Goal: Information Seeking & Learning: Learn about a topic

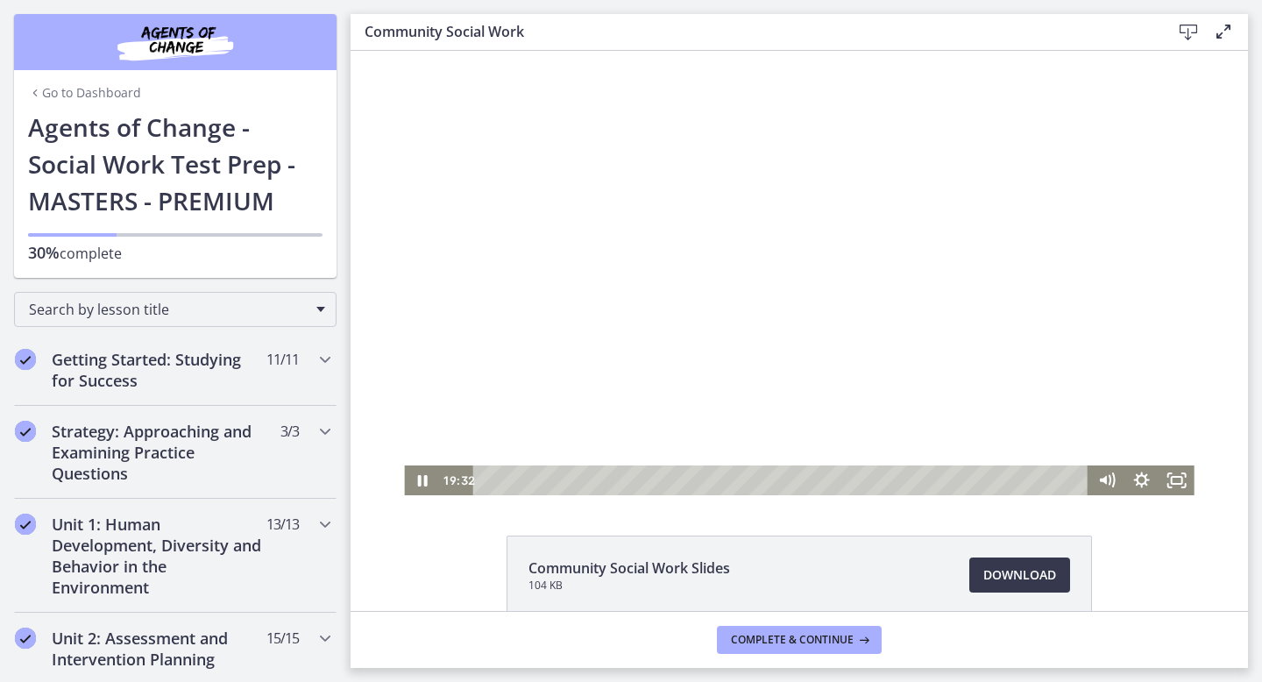
scroll to position [947, 0]
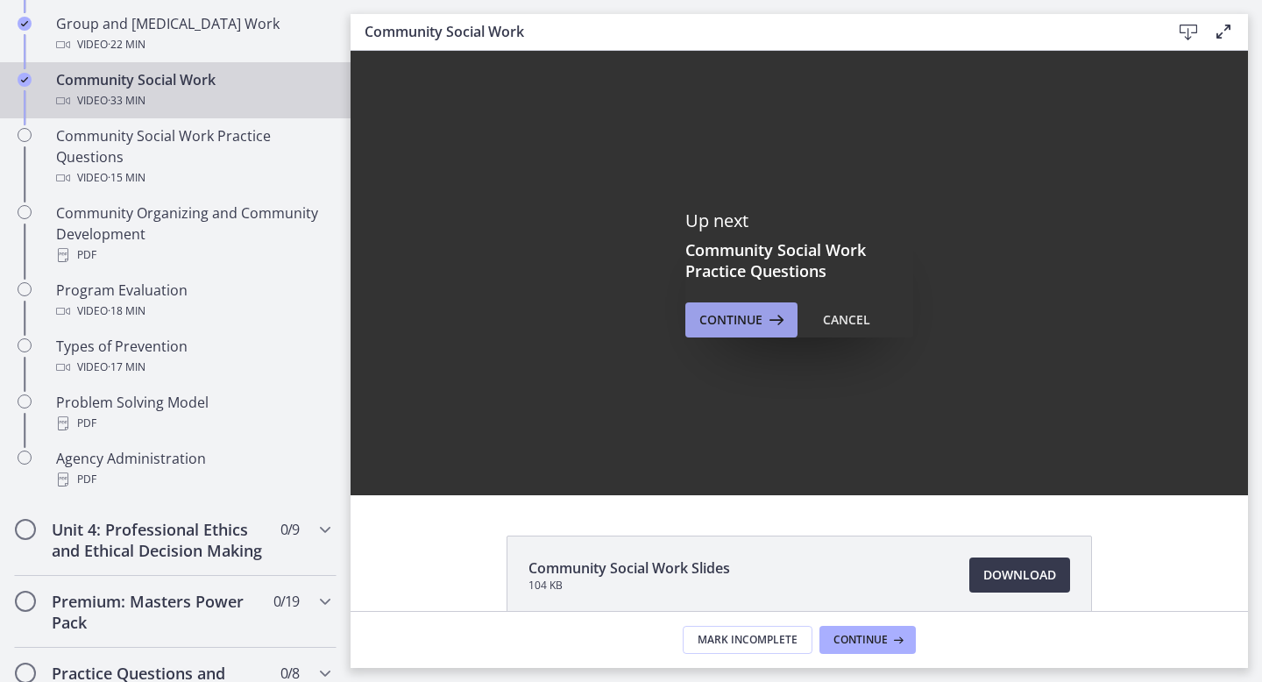
click at [777, 327] on icon at bounding box center [775, 319] width 25 height 21
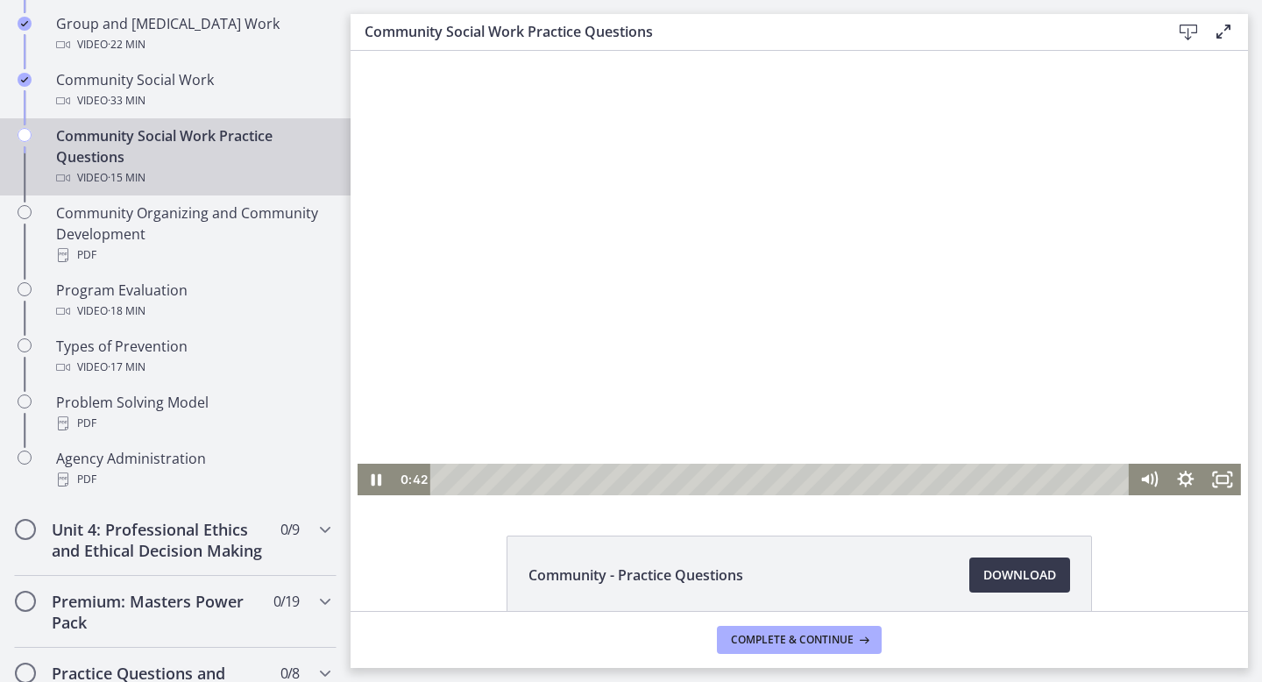
click at [713, 415] on div at bounding box center [799, 273] width 883 height 444
click at [741, 355] on div at bounding box center [799, 273] width 883 height 444
click at [676, 325] on div at bounding box center [799, 273] width 883 height 444
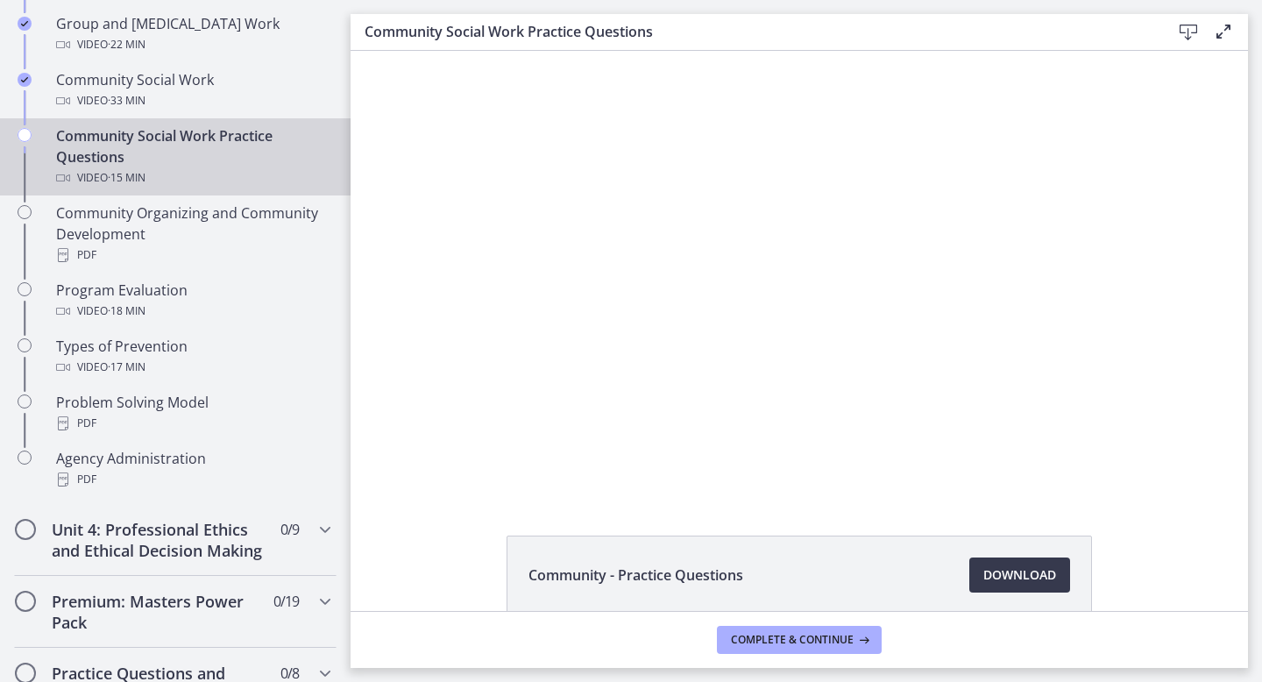
click at [676, 325] on div at bounding box center [799, 273] width 883 height 444
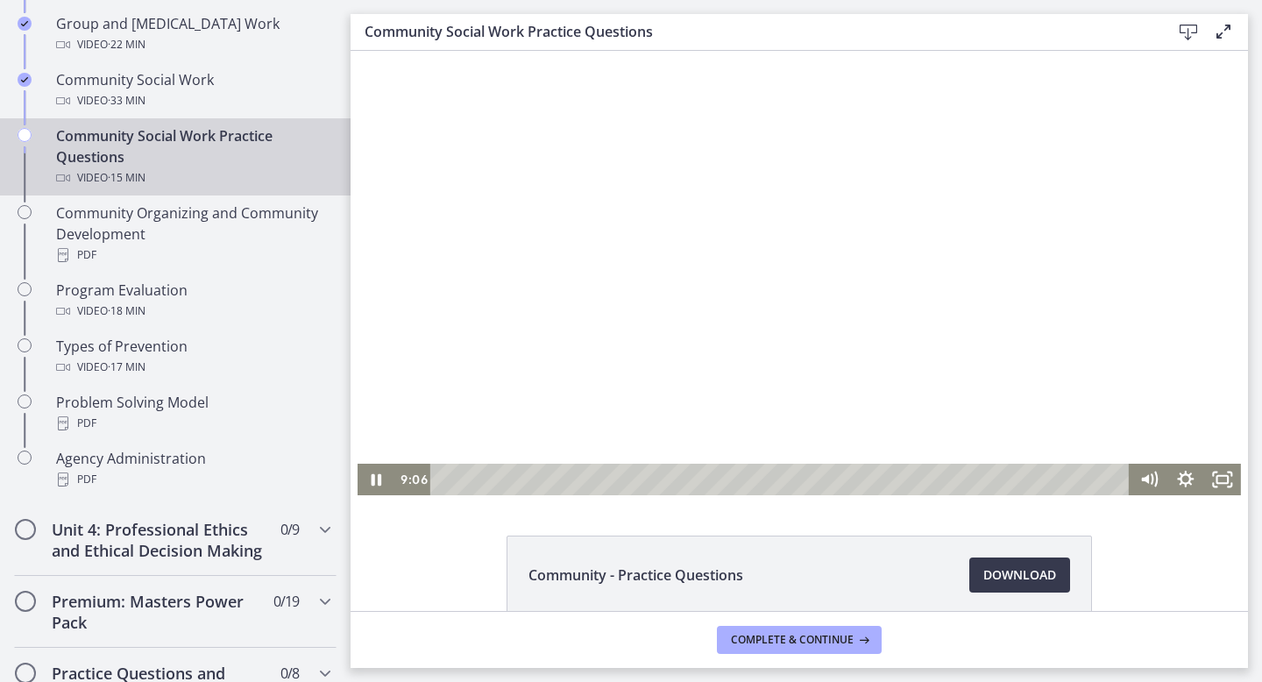
click at [710, 287] on div at bounding box center [799, 273] width 883 height 444
click at [713, 263] on div at bounding box center [799, 273] width 883 height 444
click at [608, 280] on div at bounding box center [799, 273] width 883 height 444
click at [800, 369] on div at bounding box center [799, 273] width 883 height 444
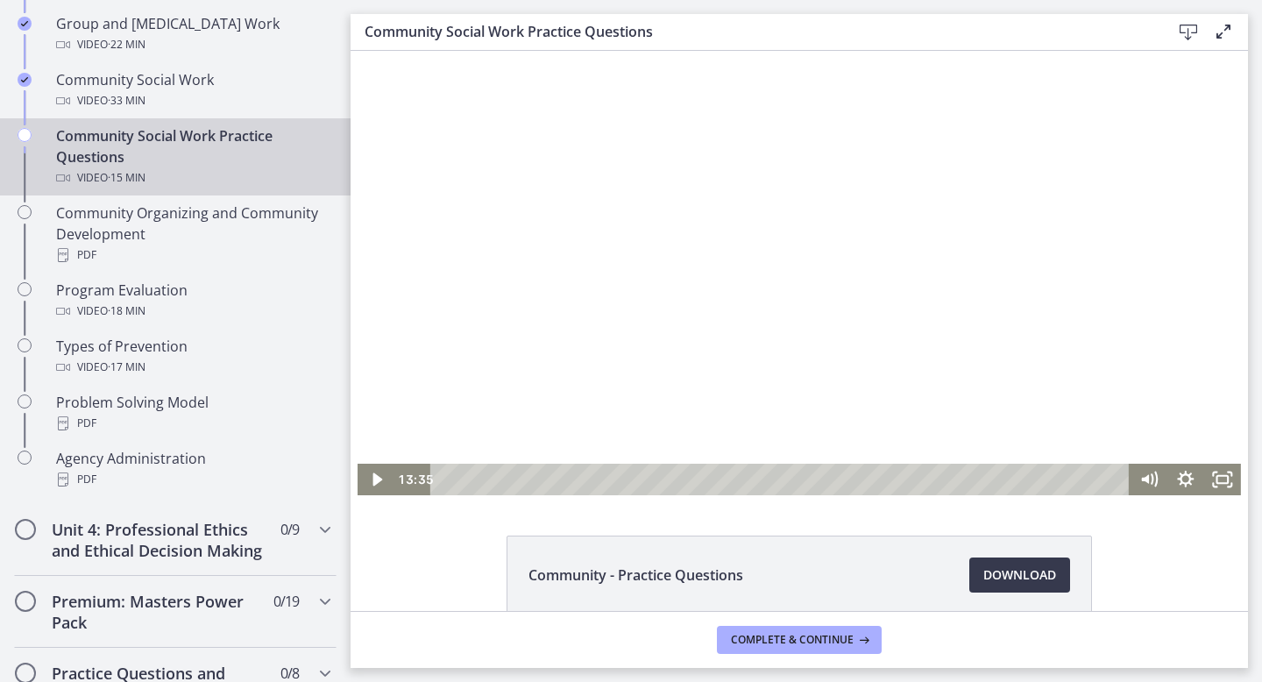
click at [657, 418] on div at bounding box center [799, 273] width 883 height 444
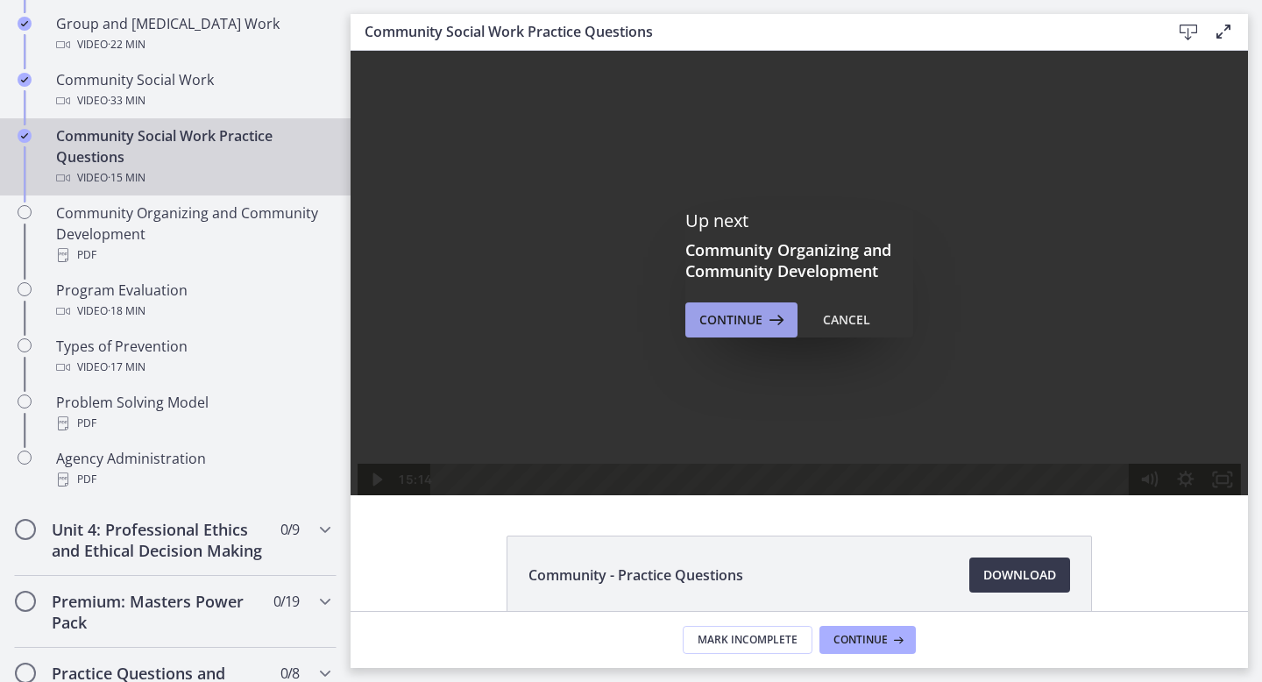
click at [703, 323] on span "Continue" at bounding box center [730, 319] width 63 height 21
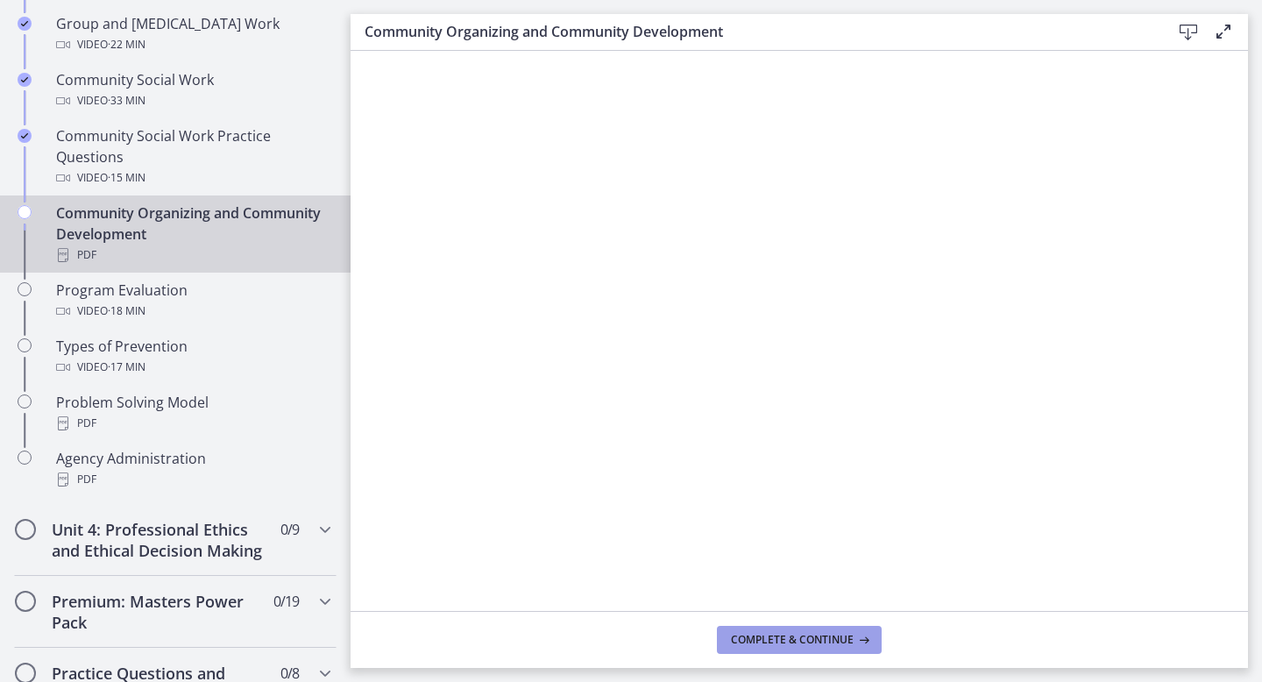
click at [826, 638] on span "Complete & continue" at bounding box center [792, 640] width 123 height 14
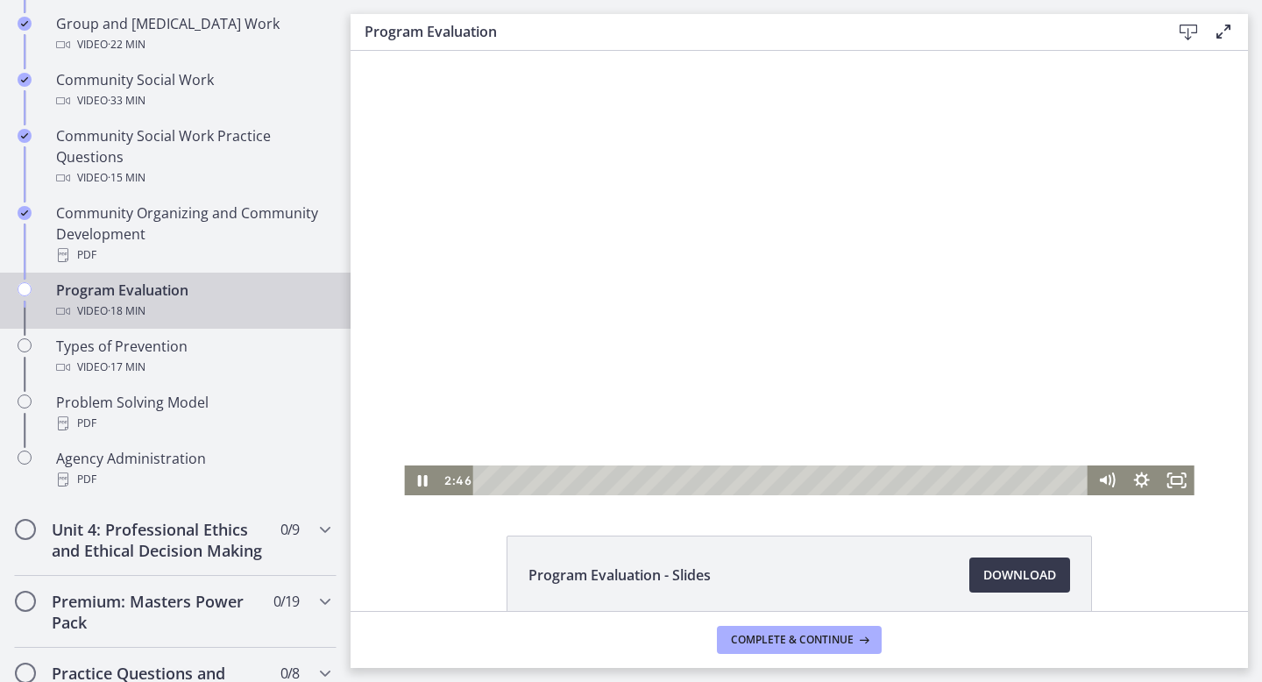
click at [548, 337] on div at bounding box center [799, 273] width 790 height 444
drag, startPoint x: 553, startPoint y: 327, endPoint x: 554, endPoint y: 316, distance: 10.6
click at [554, 327] on div at bounding box center [799, 273] width 790 height 444
drag, startPoint x: 550, startPoint y: 345, endPoint x: 539, endPoint y: 338, distance: 12.6
click at [539, 339] on div at bounding box center [799, 273] width 790 height 444
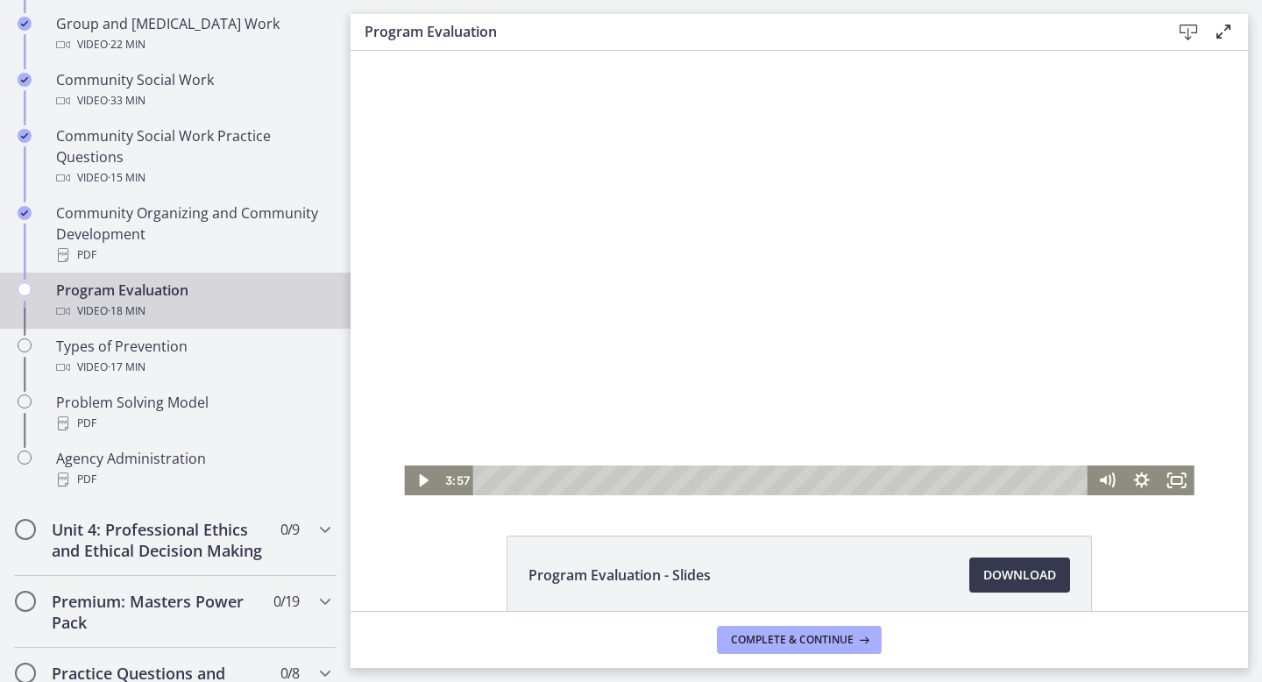
click at [536, 347] on div at bounding box center [799, 273] width 790 height 444
click at [535, 345] on div at bounding box center [799, 273] width 790 height 444
click at [535, 344] on div at bounding box center [799, 273] width 790 height 444
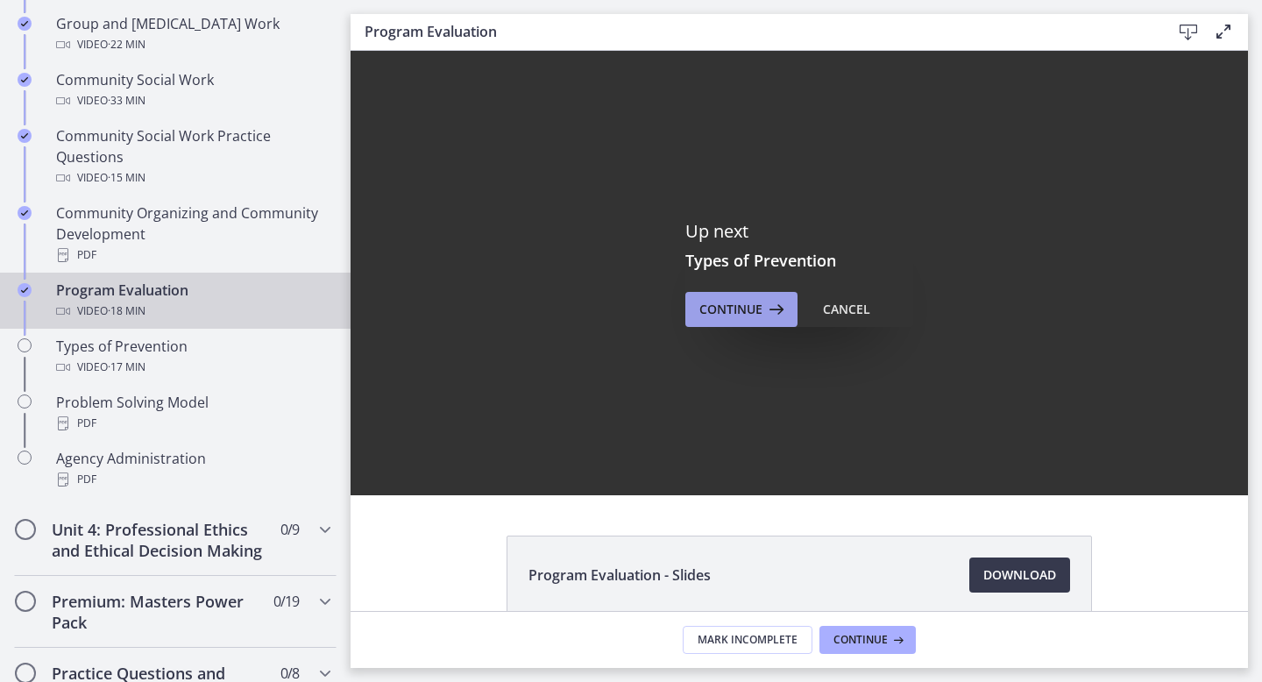
click at [770, 316] on icon at bounding box center [775, 309] width 25 height 21
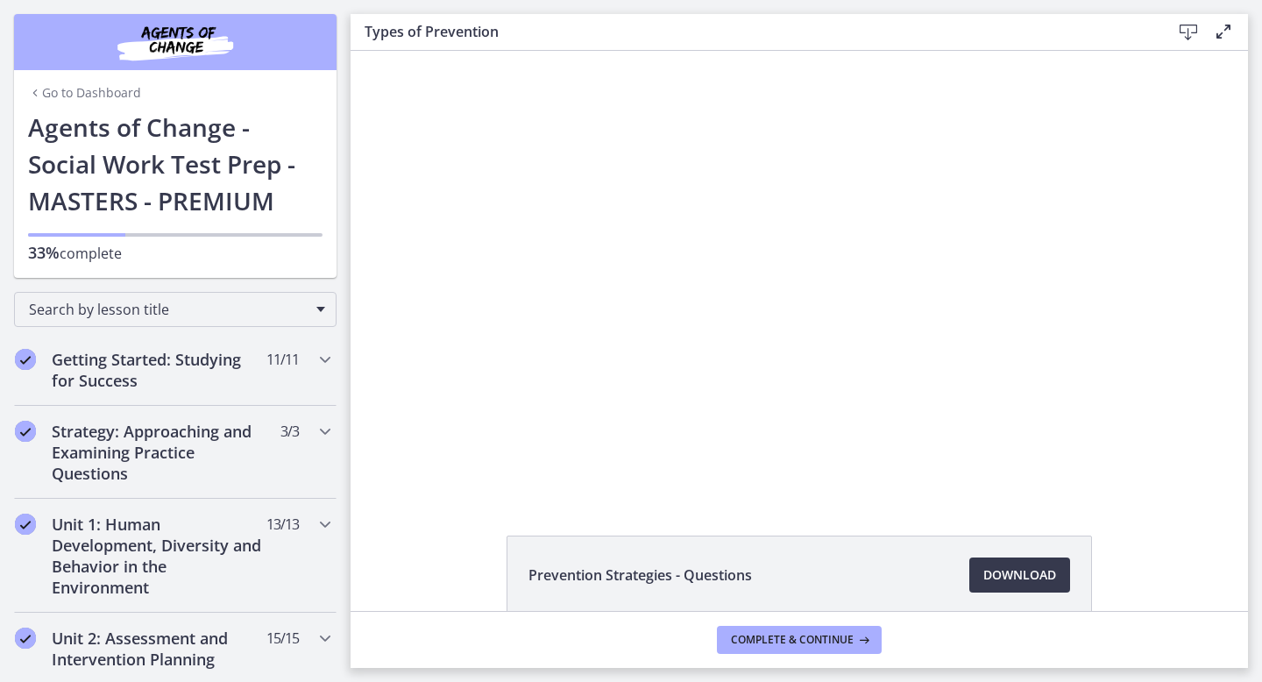
scroll to position [947, 0]
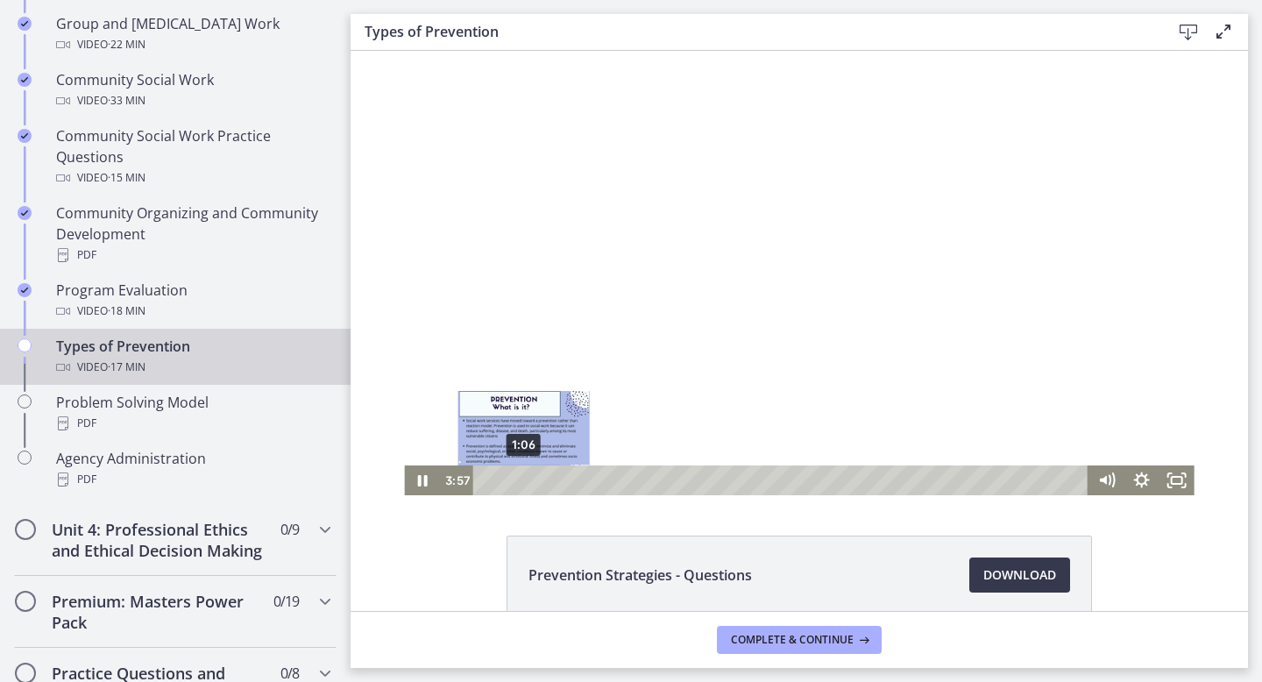
click at [524, 481] on div "1:06" at bounding box center [783, 480] width 594 height 30
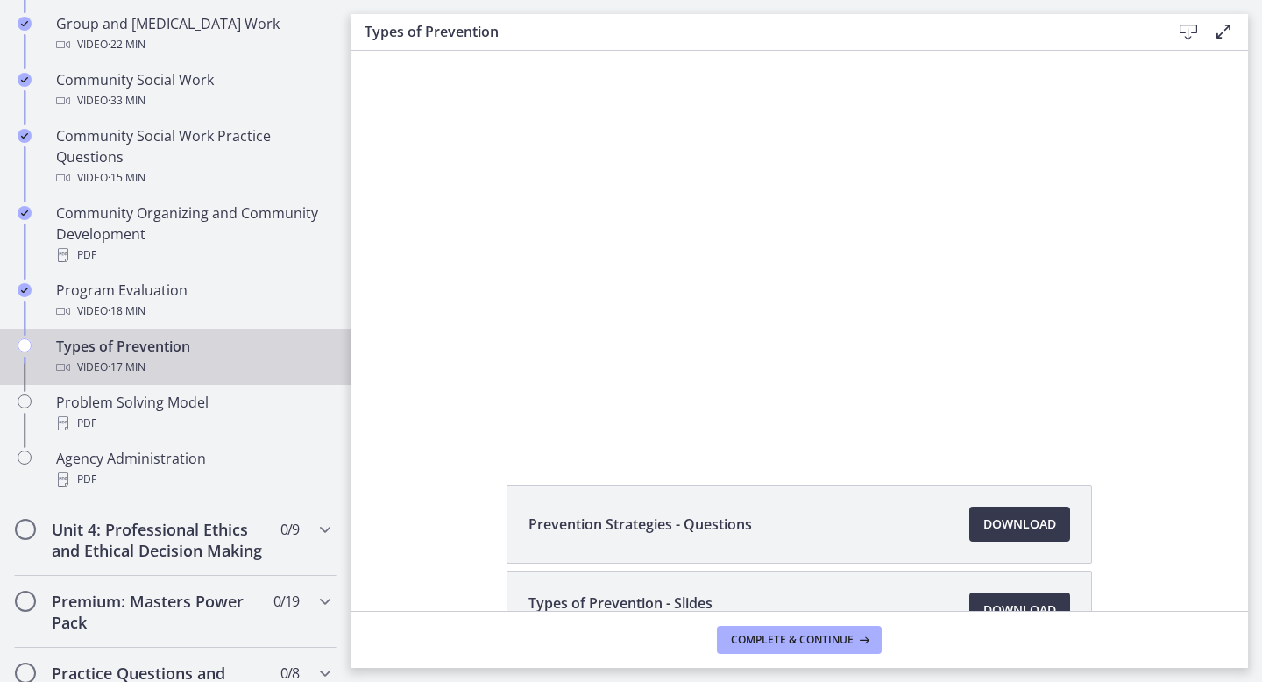
scroll to position [0, 0]
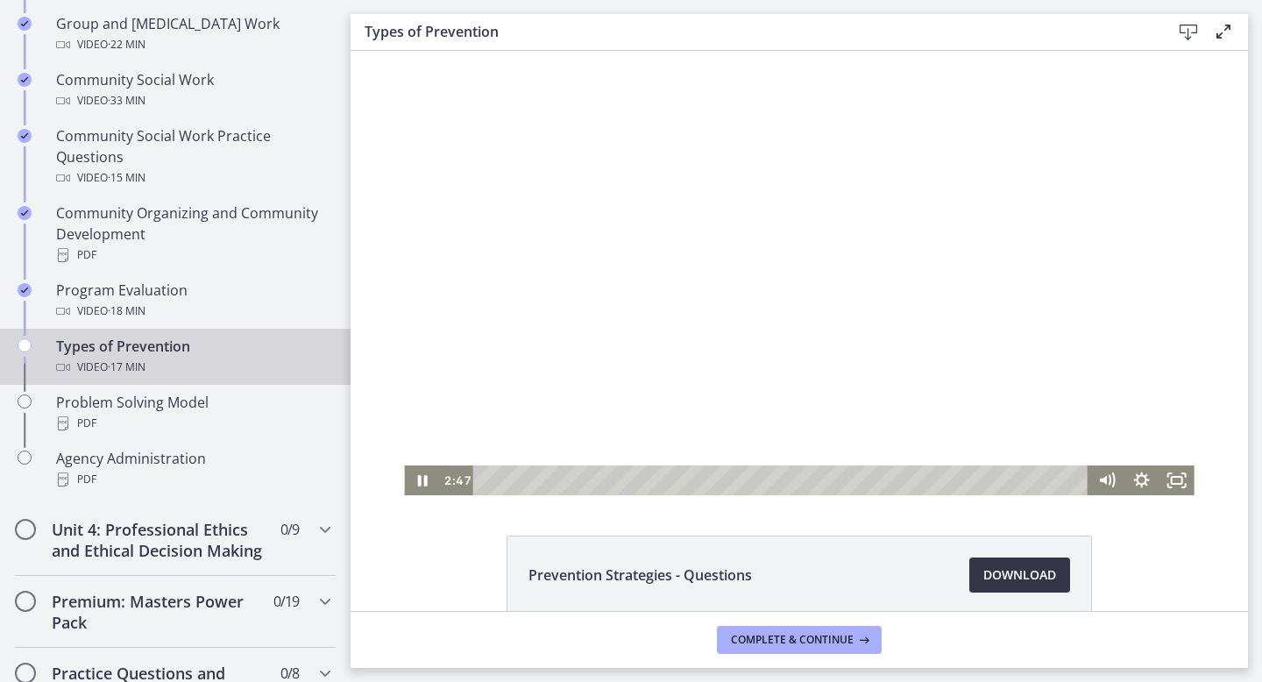
click at [1015, 576] on span "Download Opens in a new window" at bounding box center [1019, 574] width 73 height 21
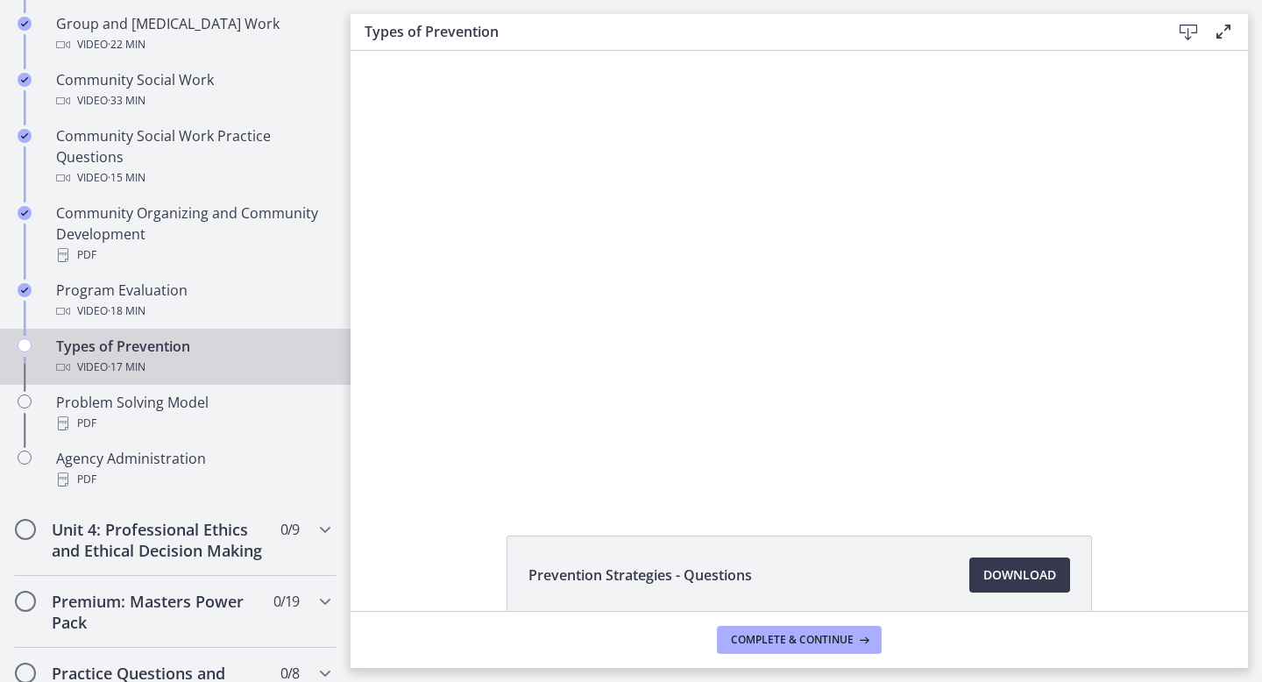
click at [1223, 369] on div "Click for sound @keyframes VOLUME_SMALL_WAVE_FLASH { 0% { opacity: 0; } 33% { o…" at bounding box center [800, 273] width 898 height 444
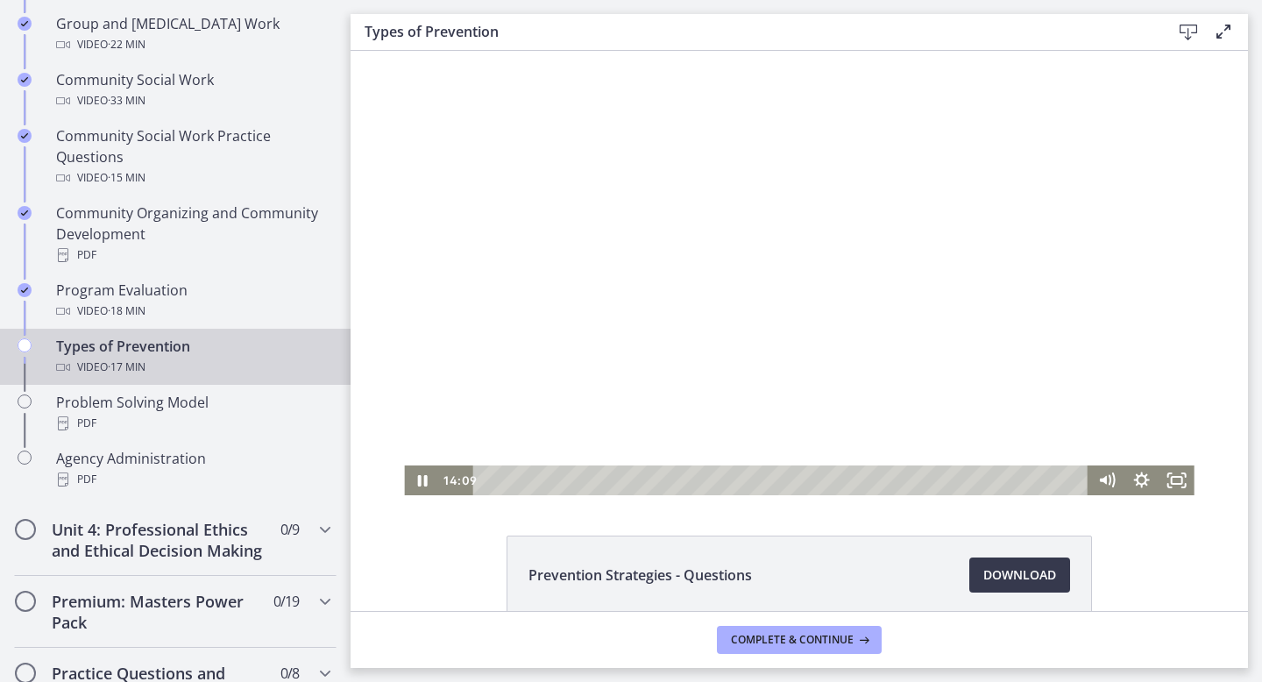
click at [740, 307] on div at bounding box center [799, 273] width 790 height 444
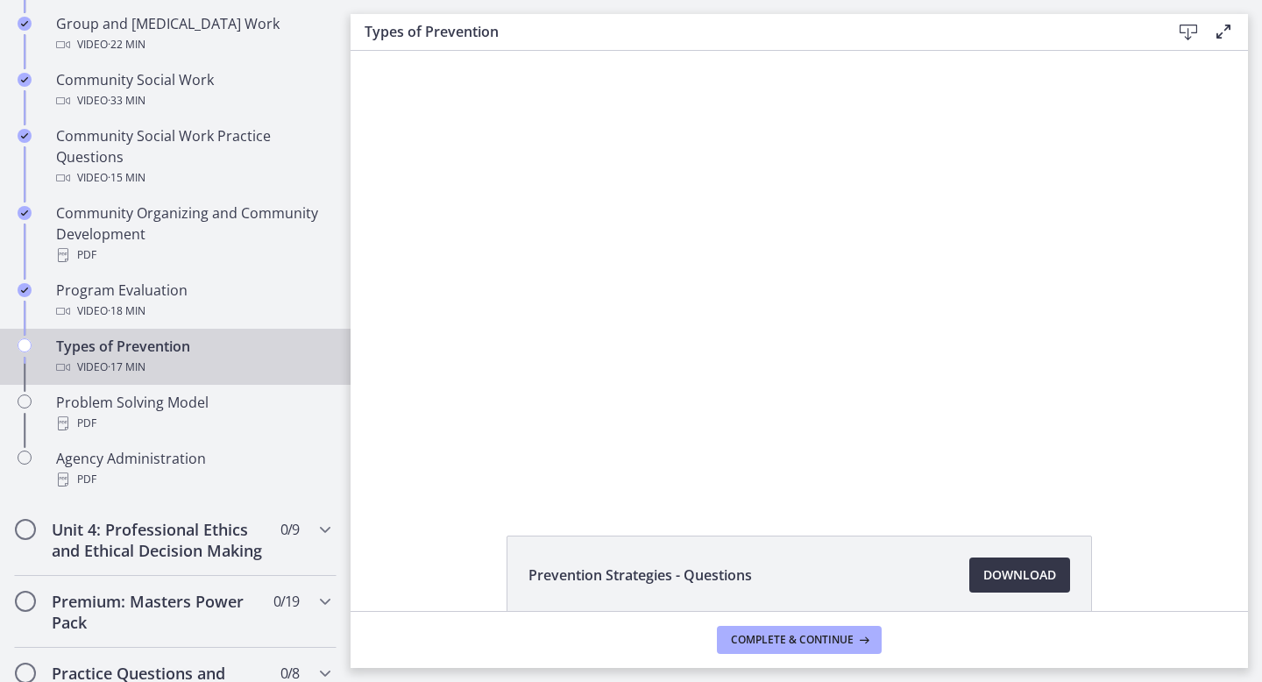
click at [1018, 571] on span "Download Opens in a new window" at bounding box center [1019, 574] width 73 height 21
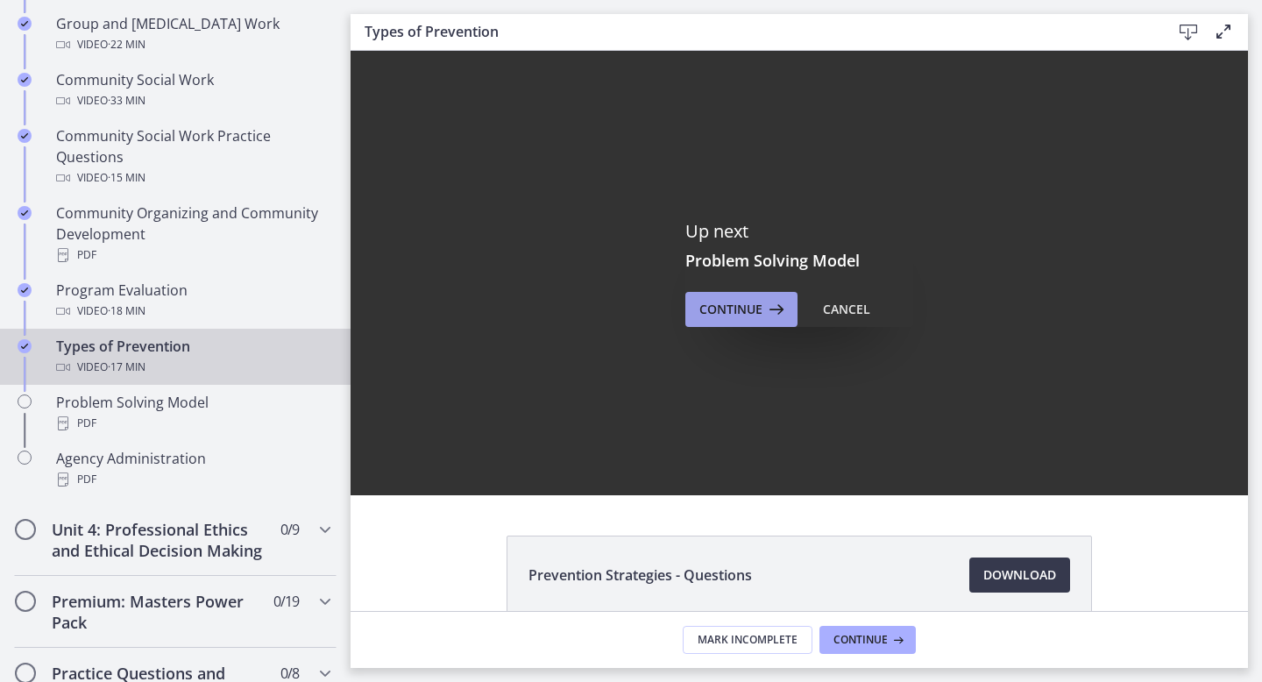
click at [719, 311] on span "Continue" at bounding box center [730, 309] width 63 height 21
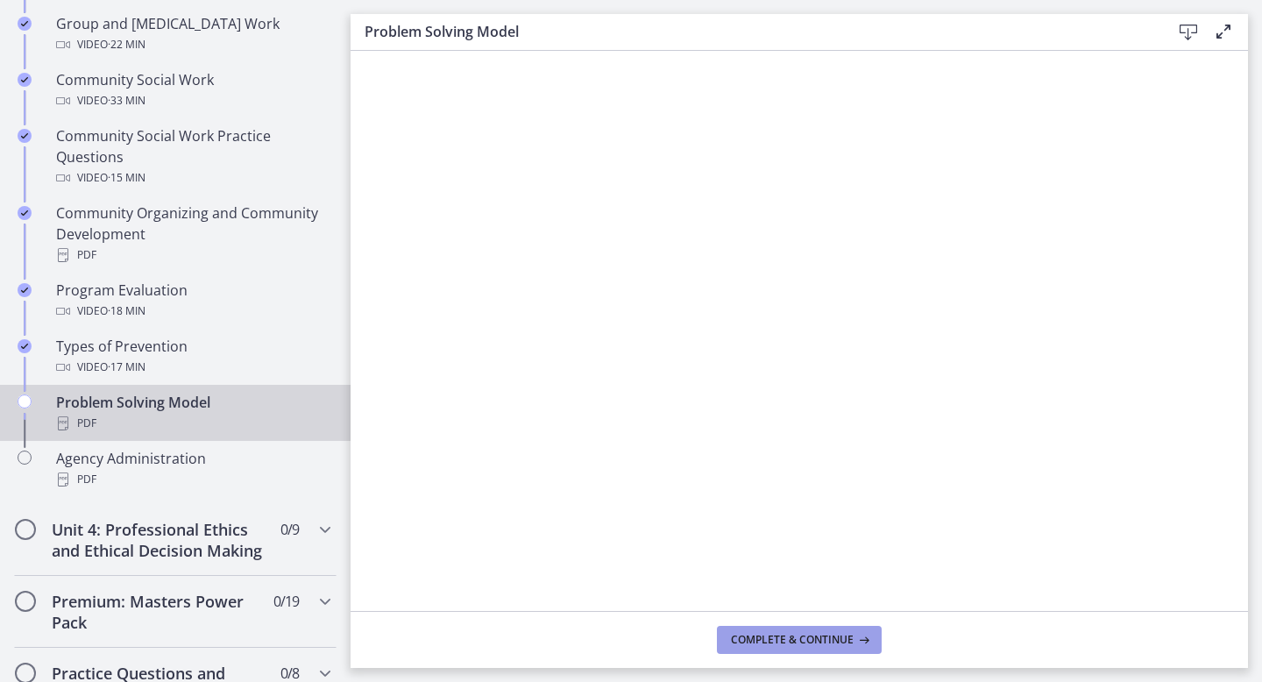
click at [814, 645] on span "Complete & continue" at bounding box center [792, 640] width 123 height 14
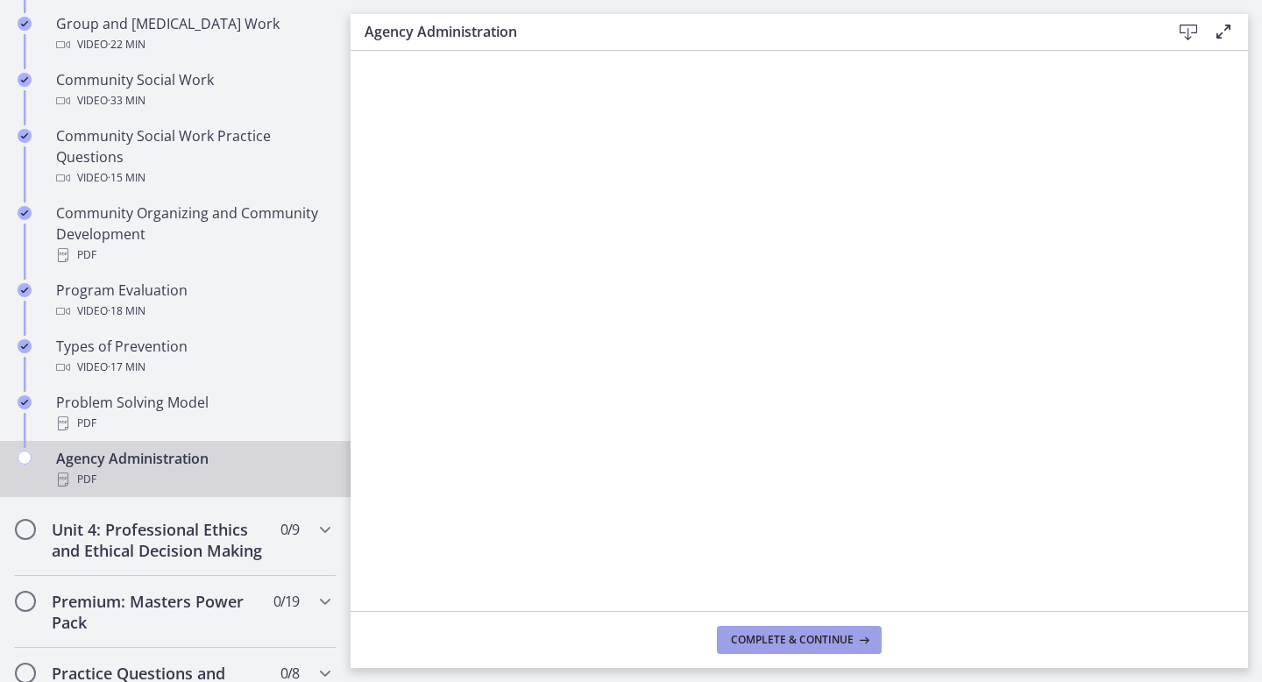
click at [859, 639] on icon at bounding box center [863, 640] width 18 height 14
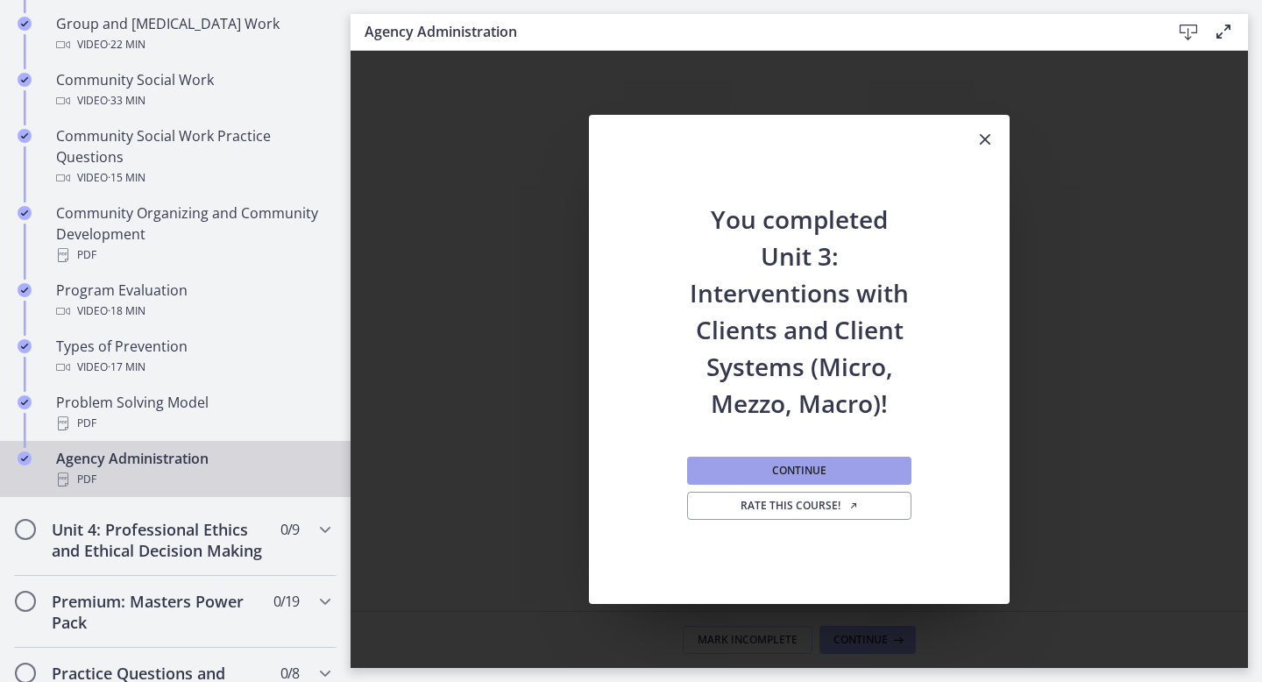
click at [848, 476] on button "Continue" at bounding box center [799, 471] width 224 height 28
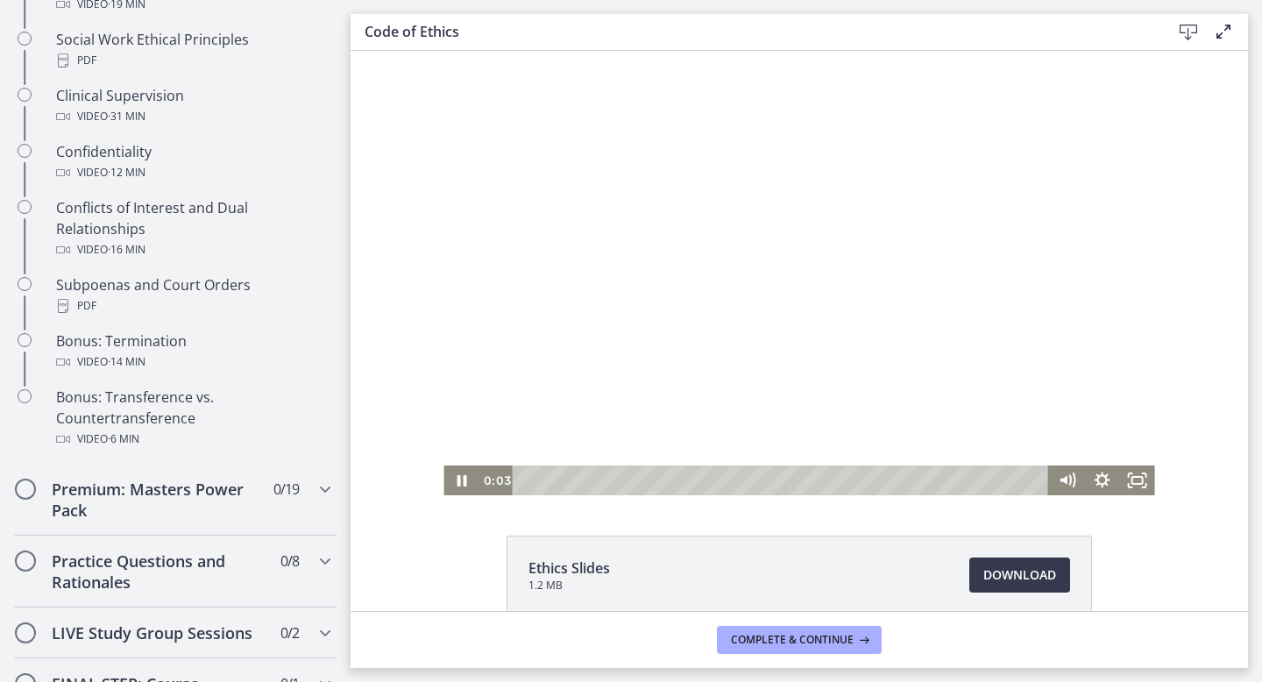
click at [629, 323] on div at bounding box center [798, 273] width 711 height 444
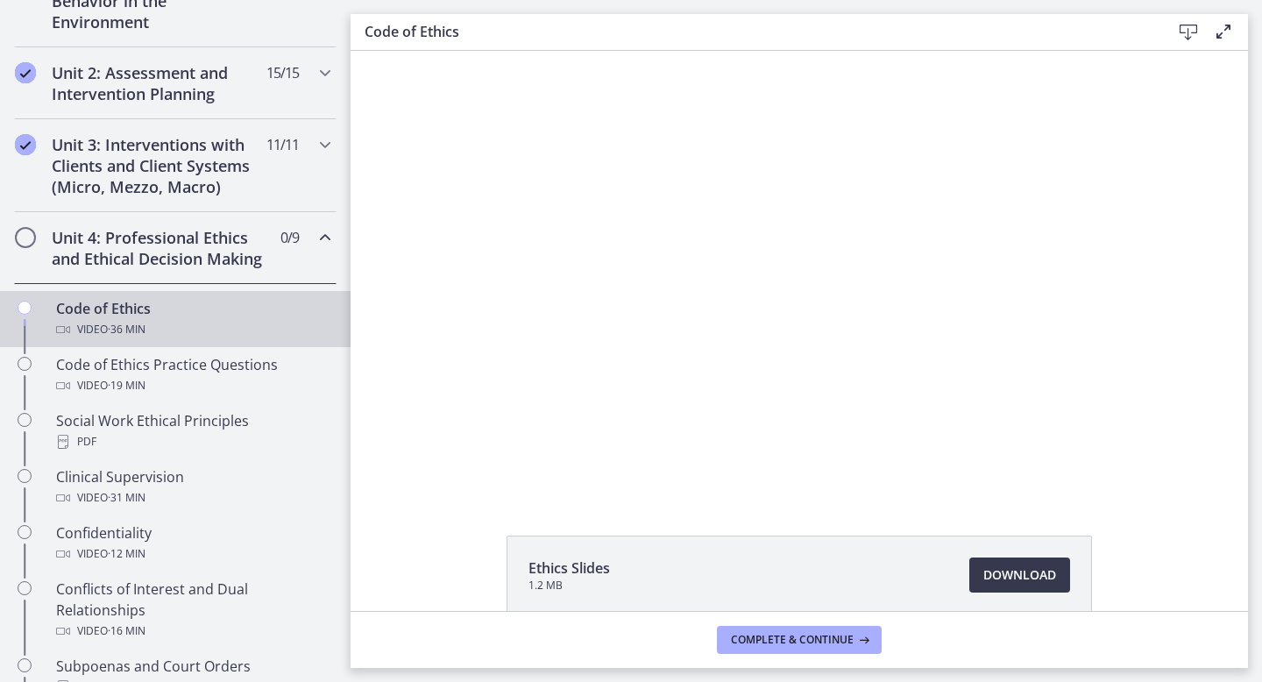
scroll to position [579, 0]
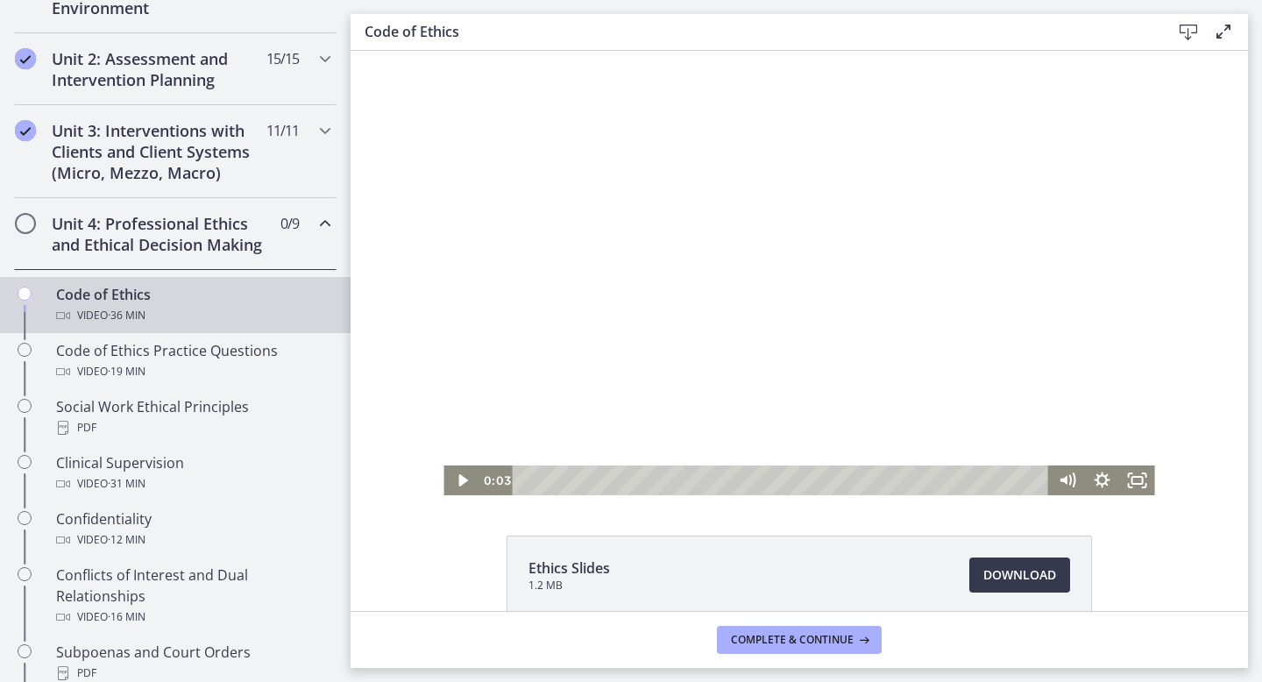
click at [658, 262] on div at bounding box center [798, 273] width 711 height 444
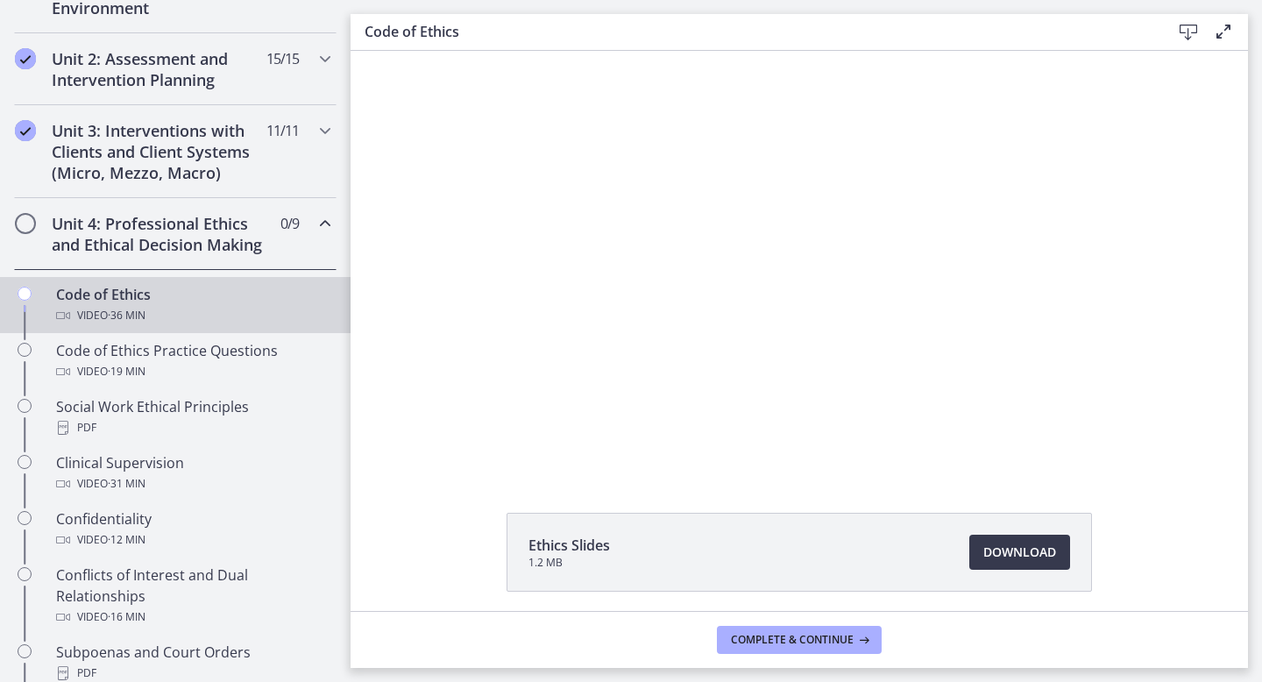
scroll to position [13, 0]
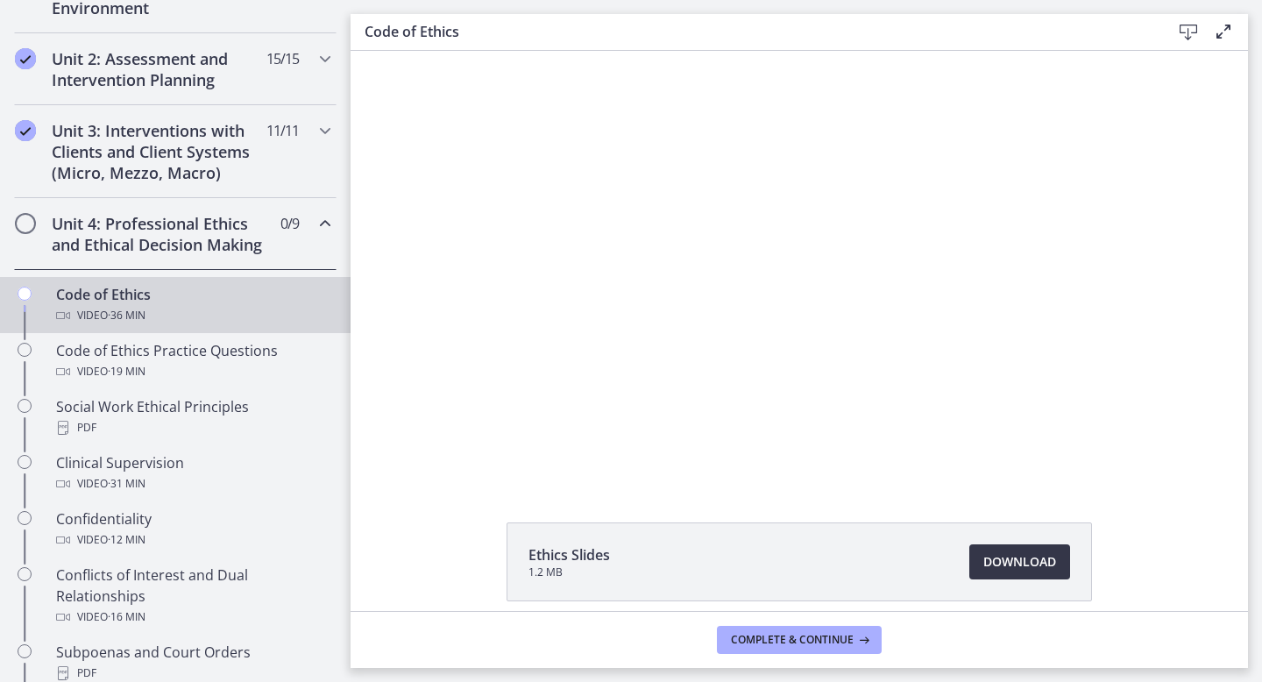
click at [1014, 553] on span "Download Opens in a new window" at bounding box center [1019, 561] width 73 height 21
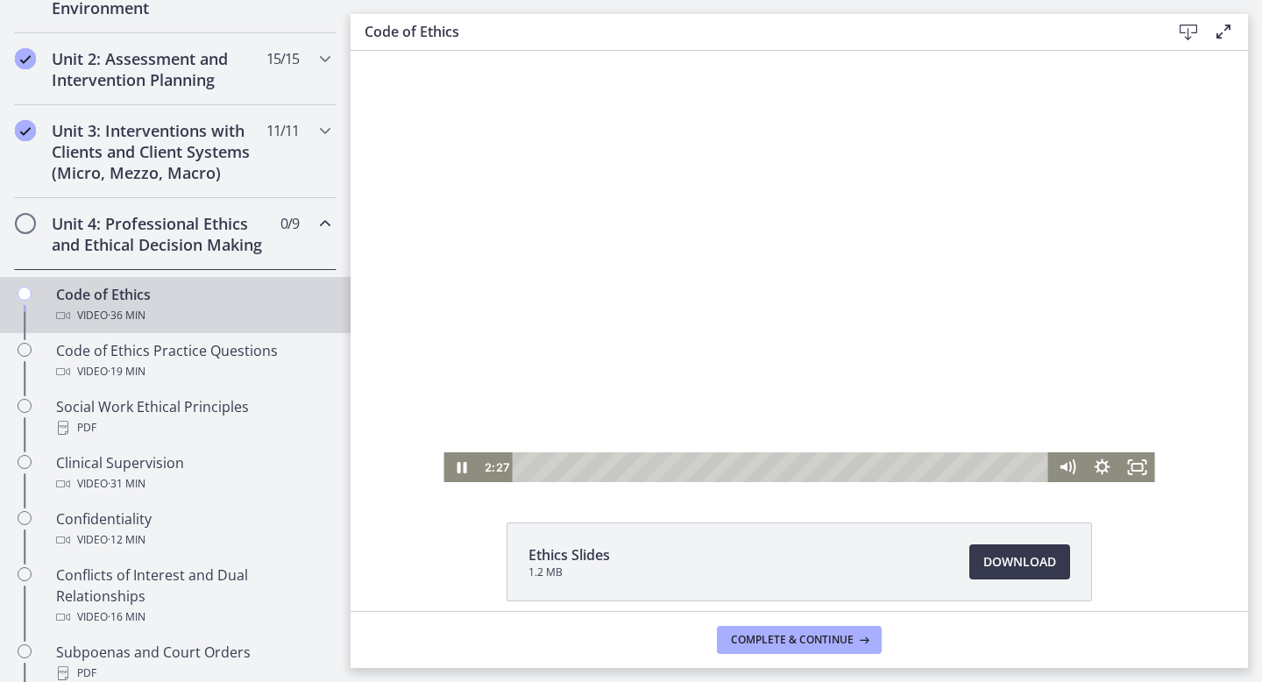
click at [658, 231] on div at bounding box center [798, 260] width 711 height 444
